Goal: Task Accomplishment & Management: Use online tool/utility

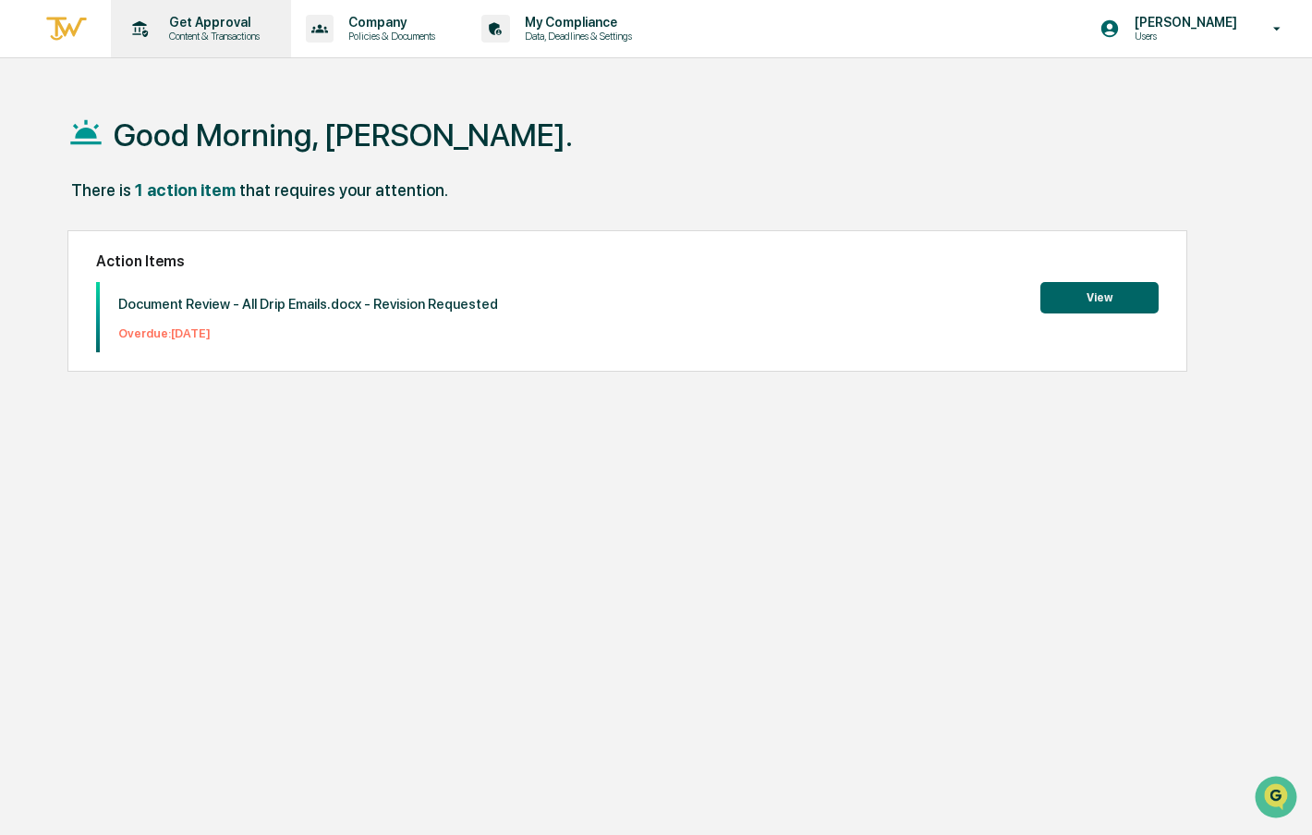
click at [189, 31] on p "Content & Transactions" at bounding box center [211, 36] width 115 height 13
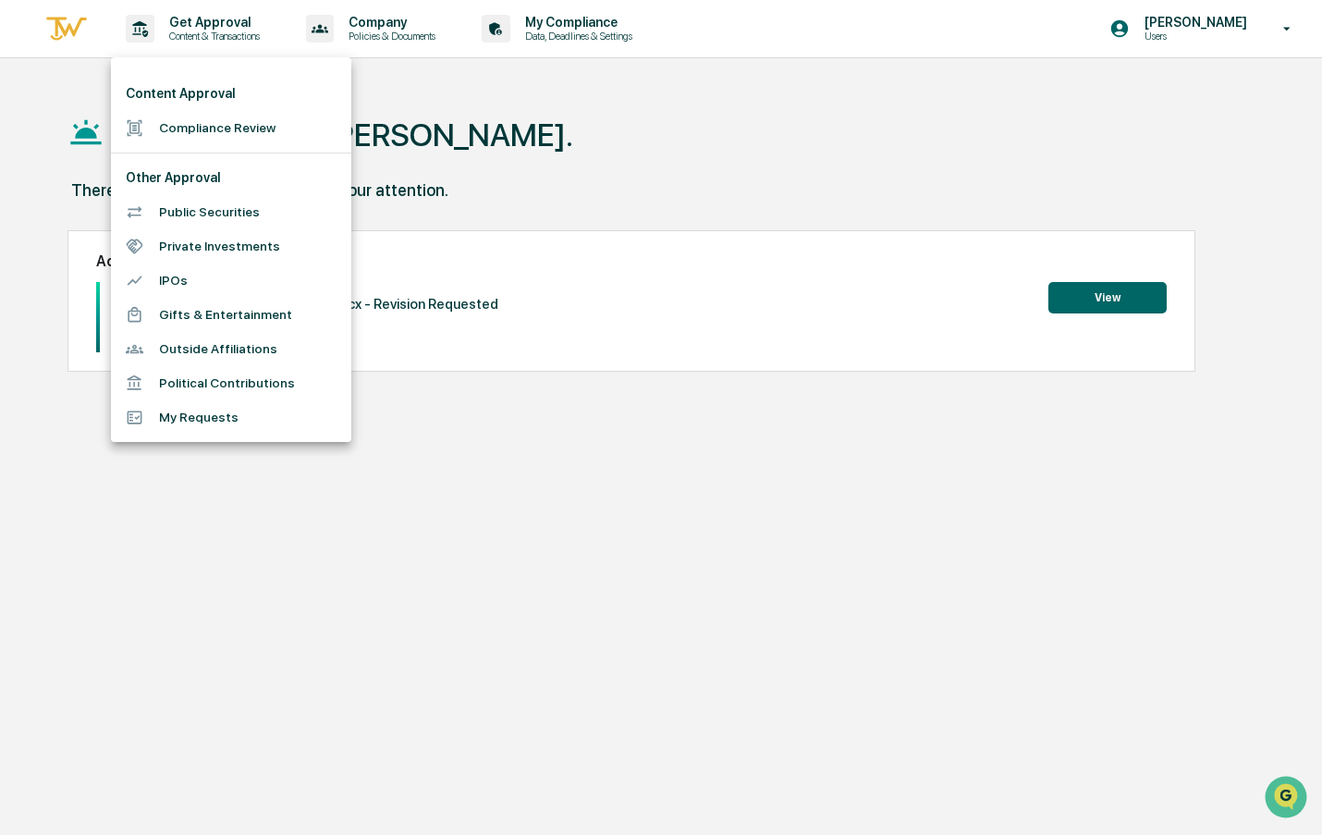
click at [408, 221] on div at bounding box center [661, 417] width 1322 height 835
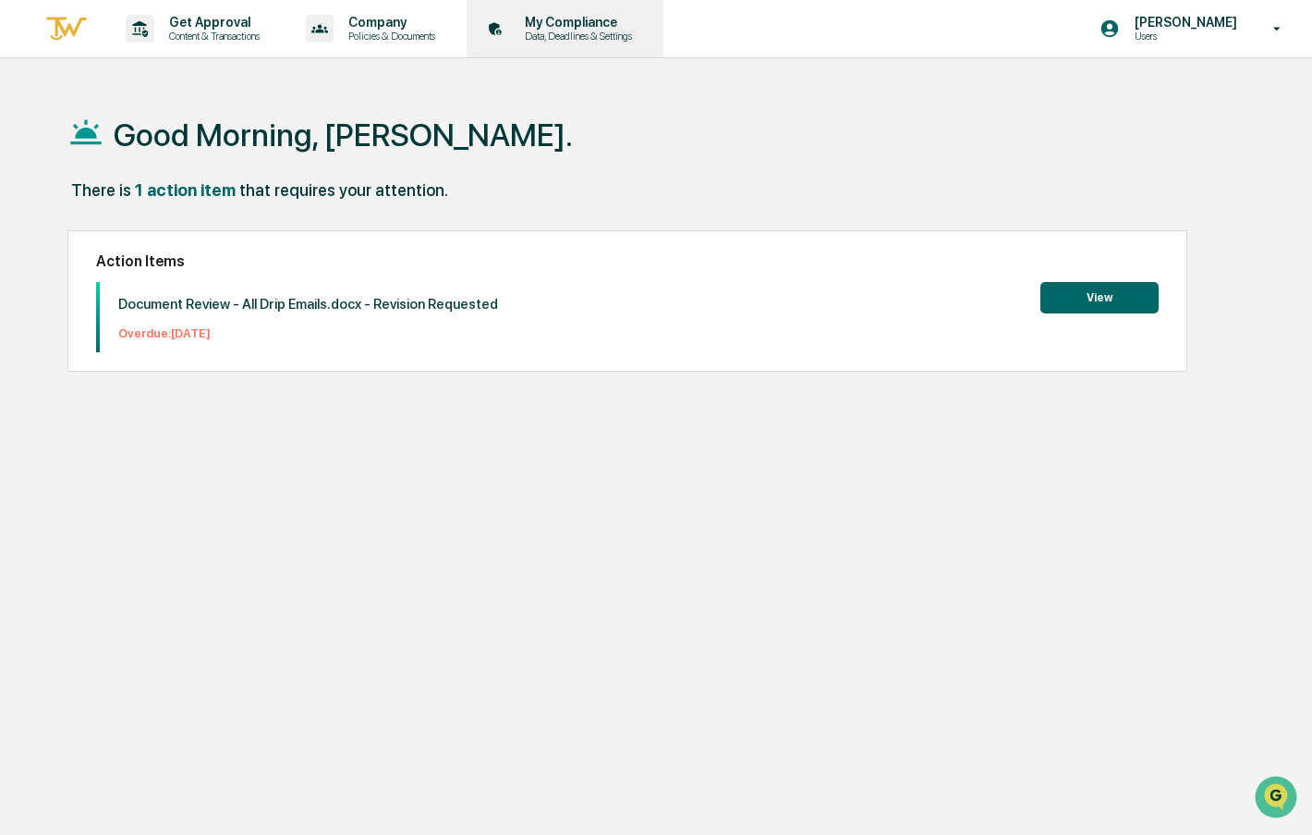
click at [502, 34] on icon at bounding box center [499, 33] width 6 height 6
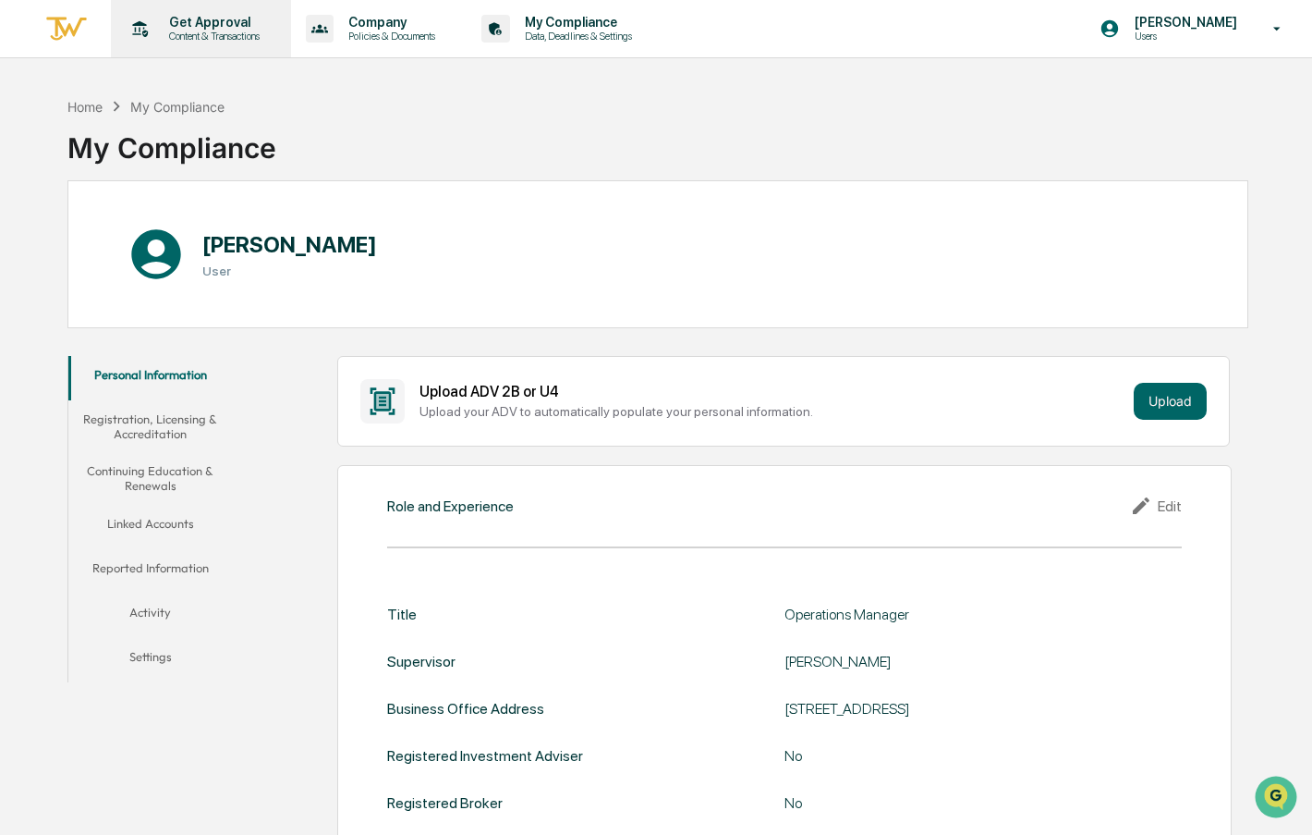
click at [228, 23] on p "Get Approval" at bounding box center [211, 22] width 115 height 15
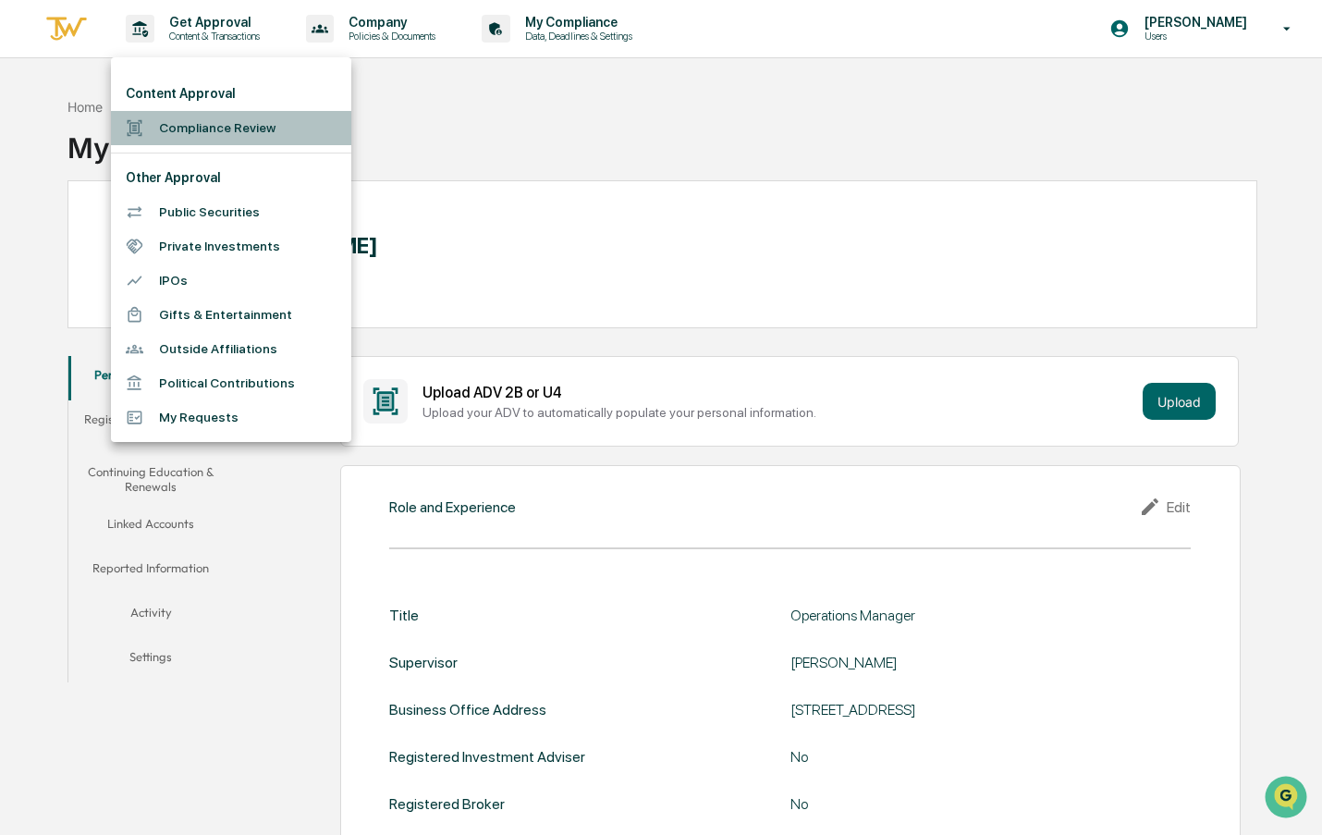
click at [223, 119] on li "Compliance Review" at bounding box center [231, 128] width 240 height 34
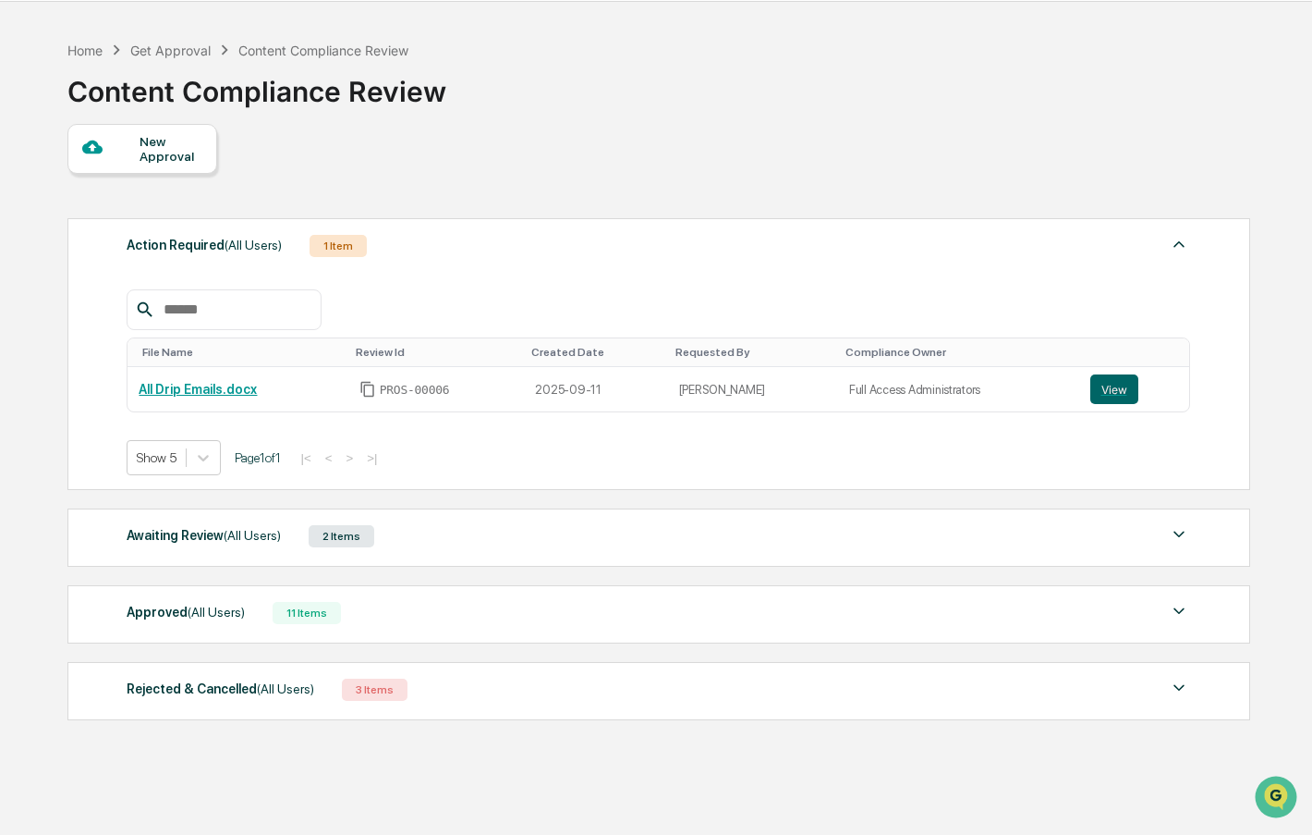
scroll to position [88, 0]
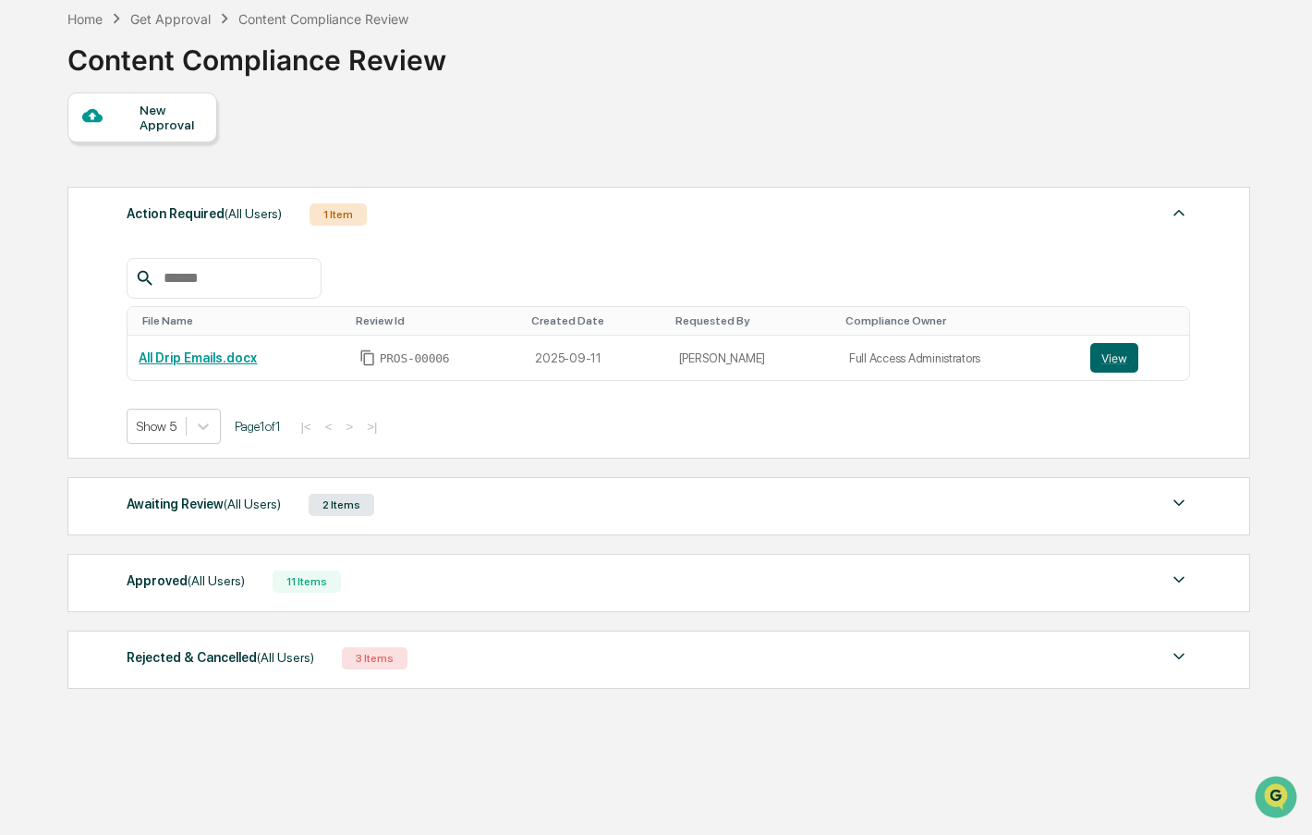
click at [192, 494] on div "Awaiting Review (All Users)" at bounding box center [204, 504] width 154 height 24
